Goal: Navigation & Orientation: Find specific page/section

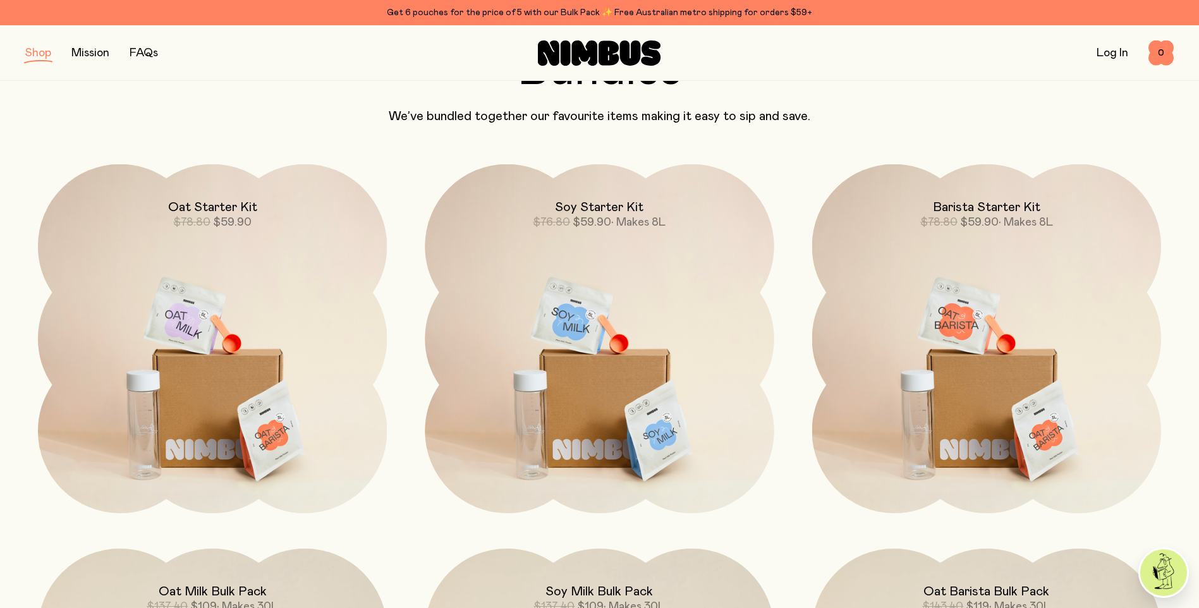
scroll to position [1011, 0]
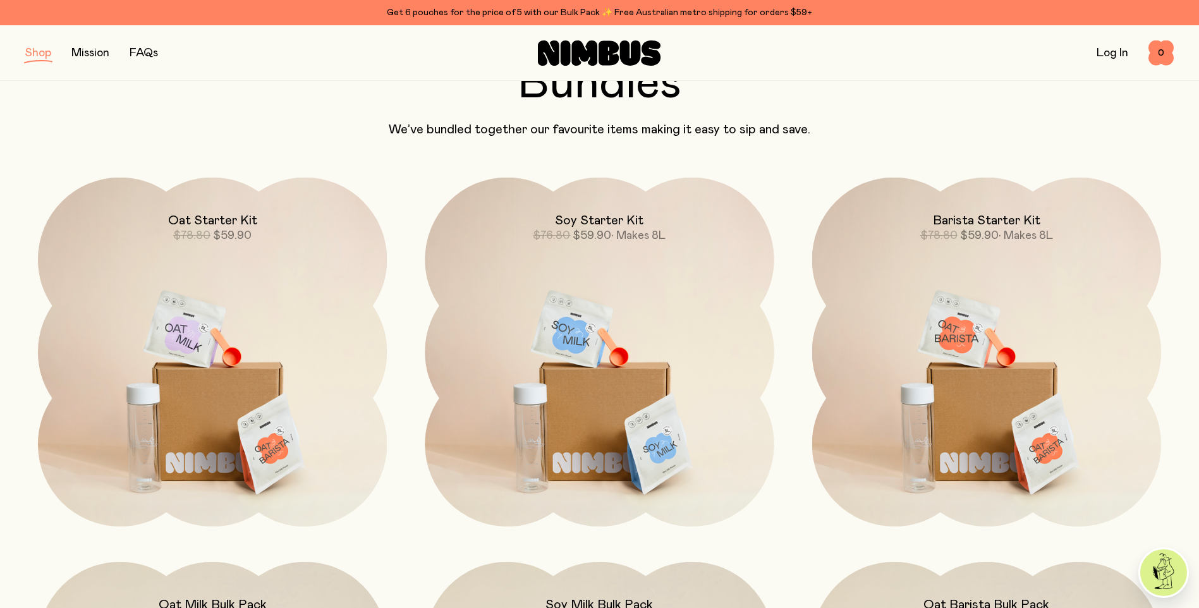
click at [36, 56] on button "button" at bounding box center [38, 53] width 26 height 18
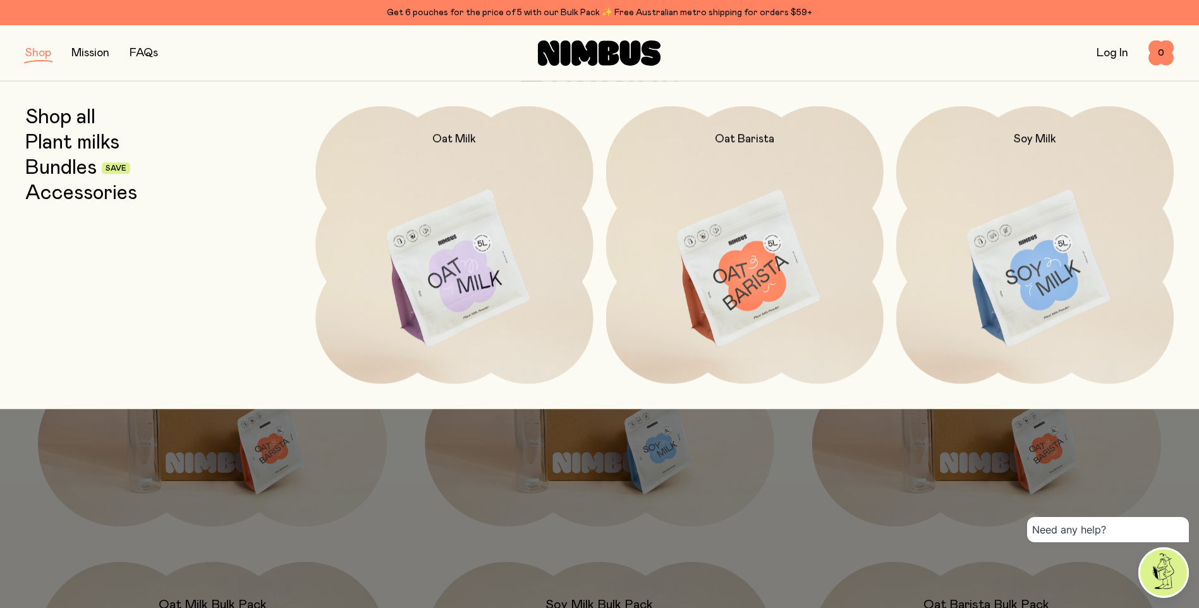
click at [99, 193] on link "Accessories" at bounding box center [81, 193] width 112 height 23
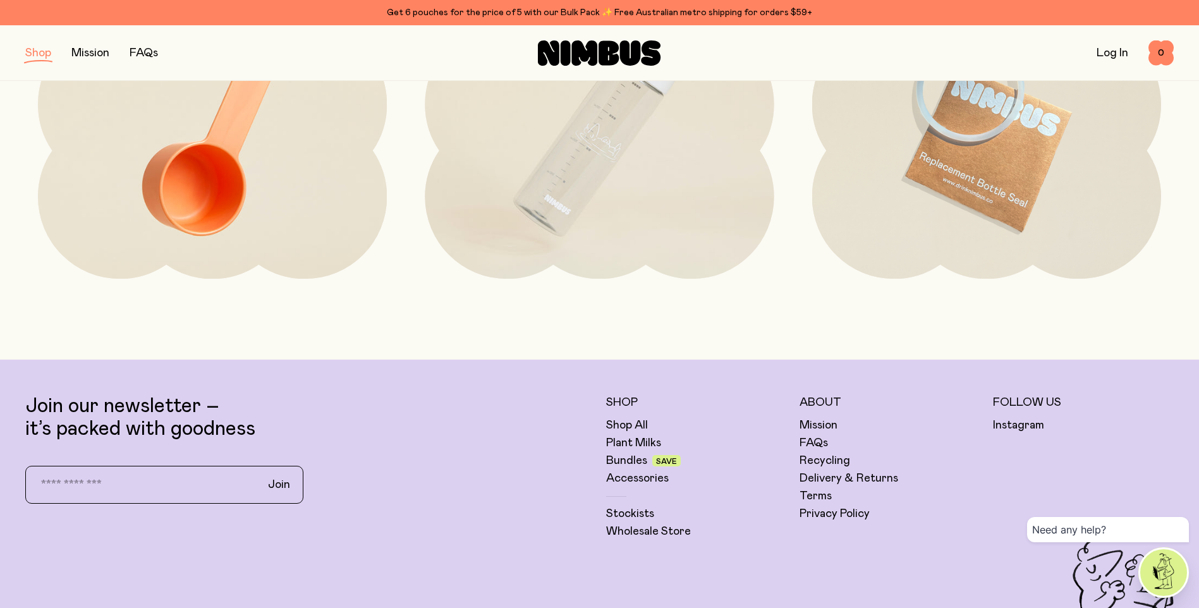
scroll to position [316, 0]
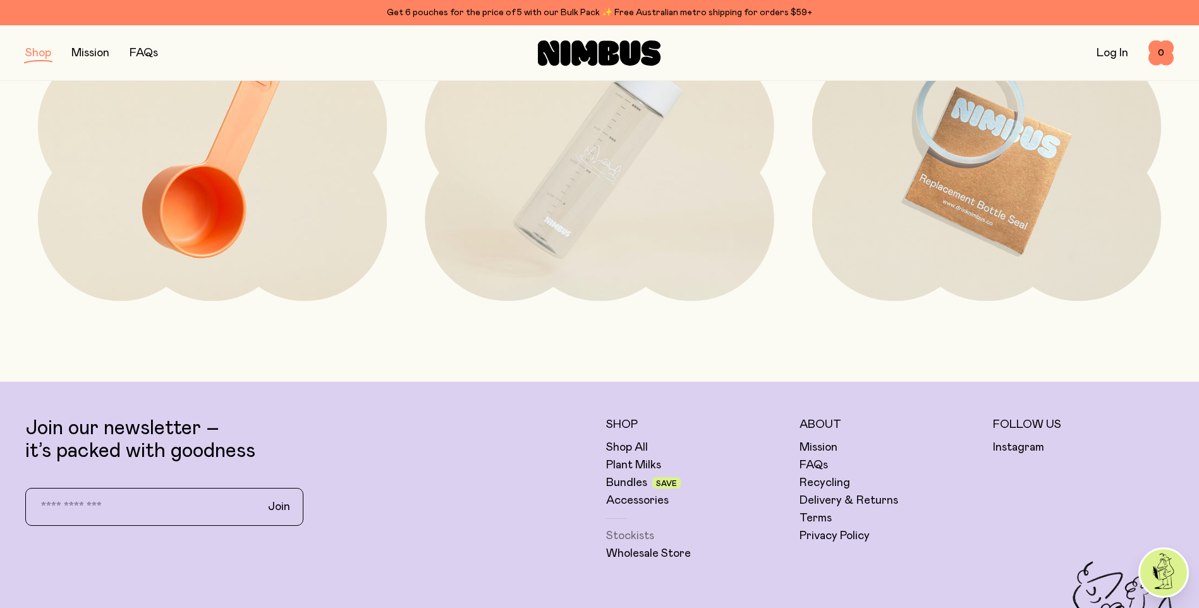
click at [645, 535] on link "Stockists" at bounding box center [630, 535] width 48 height 15
click at [40, 56] on button "button" at bounding box center [38, 53] width 26 height 18
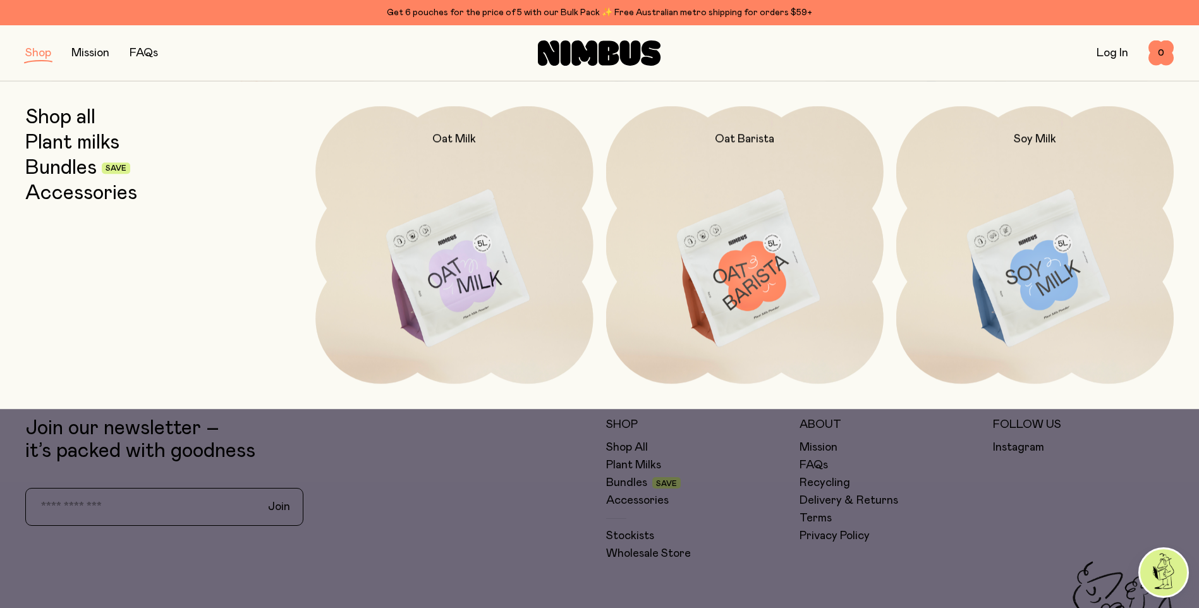
click at [75, 171] on link "Bundles" at bounding box center [60, 168] width 71 height 23
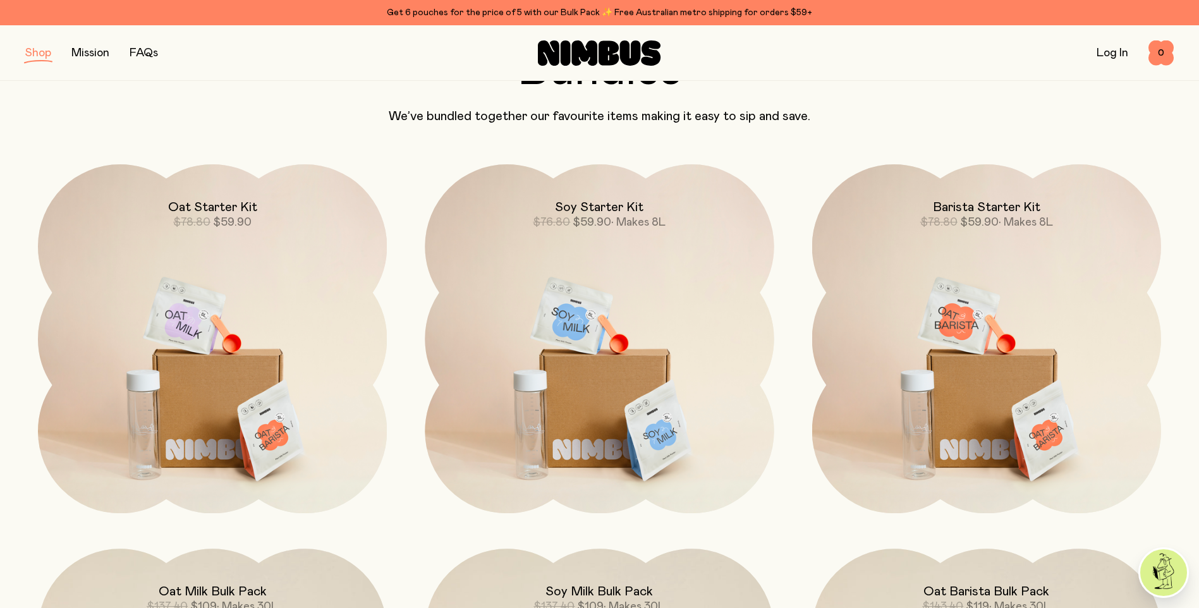
scroll to position [126, 0]
